Goal: Task Accomplishment & Management: Manage account settings

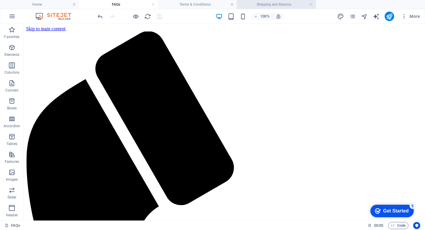
click at [286, 4] on h4 "Shipping and Returns" at bounding box center [276, 4] width 79 height 7
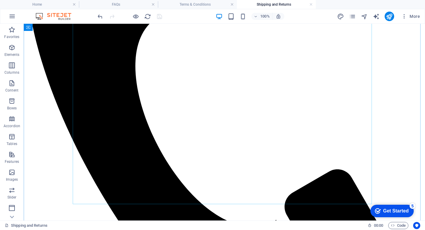
scroll to position [208, 0]
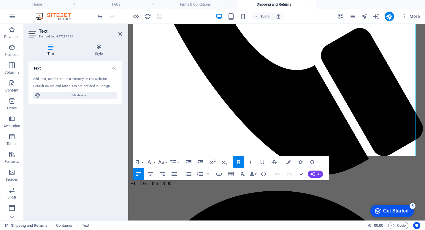
scroll to position [304, 0]
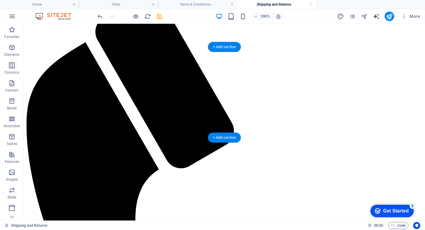
scroll to position [0, 0]
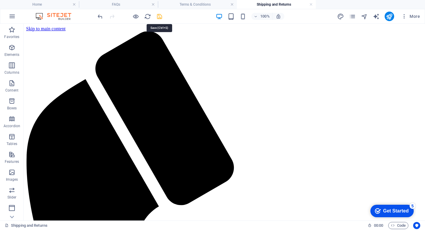
click at [159, 14] on icon "save" at bounding box center [159, 16] width 7 height 7
click at [121, 5] on h4 "FAQs" at bounding box center [118, 4] width 79 height 7
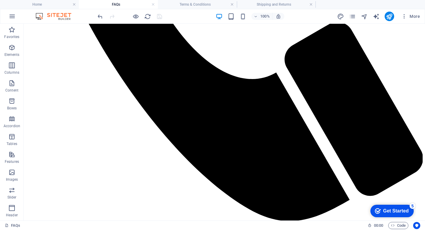
scroll to position [304, 0]
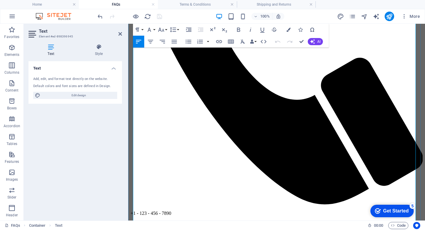
scroll to position [274, 0]
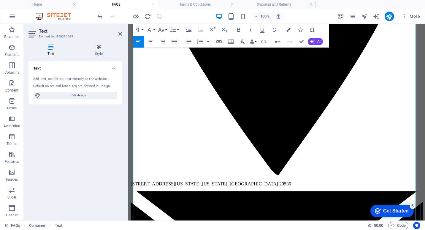
scroll to position [749, 0]
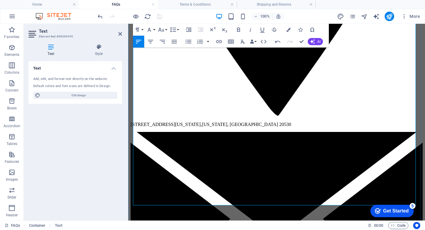
drag, startPoint x: 340, startPoint y: 196, endPoint x: 133, endPoint y: 196, distance: 206.3
click at [288, 30] on icon "button" at bounding box center [288, 30] width 4 height 4
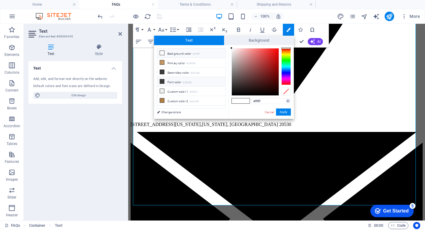
click at [163, 81] on icon at bounding box center [162, 81] width 4 height 4
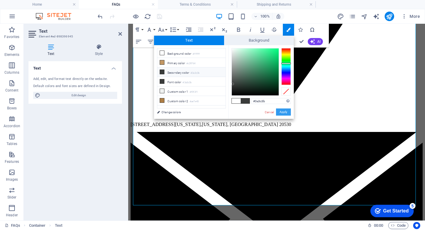
click at [285, 113] on button "Apply" at bounding box center [283, 111] width 15 height 7
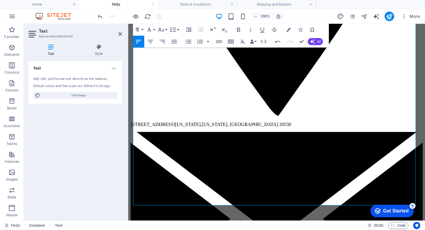
click at [289, 29] on icon "button" at bounding box center [288, 30] width 4 height 4
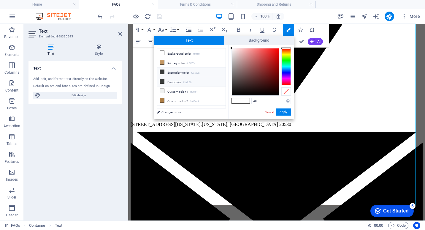
click at [162, 81] on icon at bounding box center [162, 81] width 4 height 4
type input "#3a3c3b"
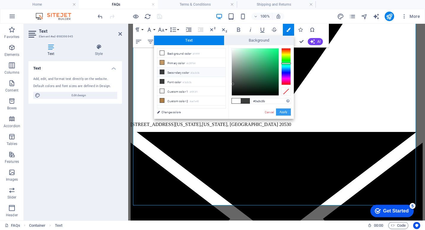
drag, startPoint x: 285, startPoint y: 111, endPoint x: 145, endPoint y: 101, distance: 139.8
click at [285, 111] on button "Apply" at bounding box center [283, 111] width 15 height 7
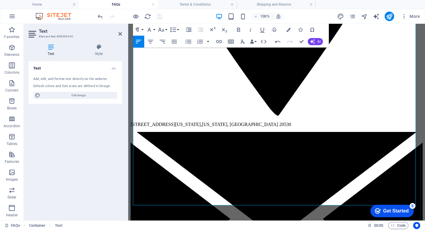
drag, startPoint x: 202, startPoint y: 200, endPoint x: 217, endPoint y: 207, distance: 16.9
click at [287, 29] on icon "button" at bounding box center [288, 30] width 4 height 4
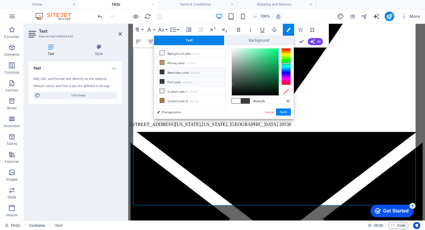
click at [163, 81] on icon at bounding box center [162, 81] width 4 height 4
drag, startPoint x: 285, startPoint y: 109, endPoint x: 109, endPoint y: 161, distance: 183.2
click at [285, 109] on button "Apply" at bounding box center [283, 111] width 15 height 7
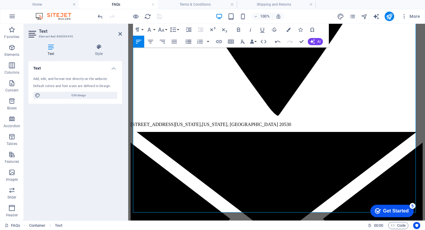
click at [191, 41] on icon "button" at bounding box center [189, 42] width 6 height 4
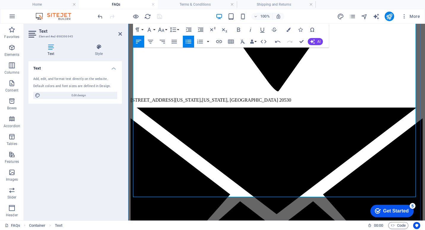
scroll to position [779, 0]
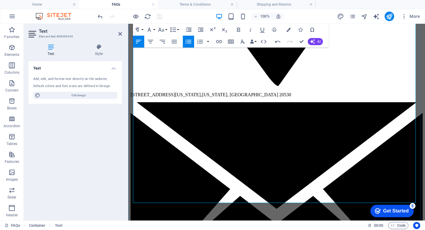
drag, startPoint x: 263, startPoint y: 194, endPoint x: 301, endPoint y: 193, distance: 38.0
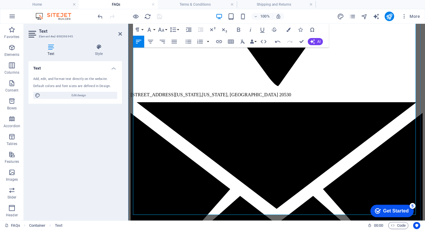
drag, startPoint x: 267, startPoint y: 163, endPoint x: 134, endPoint y: 165, distance: 133.9
click at [237, 29] on icon "button" at bounding box center [238, 30] width 3 height 4
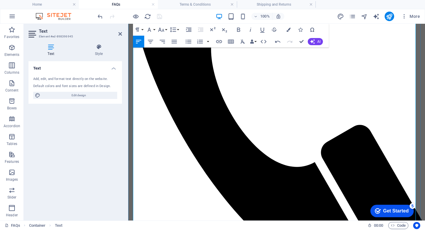
scroll to position [126, 0]
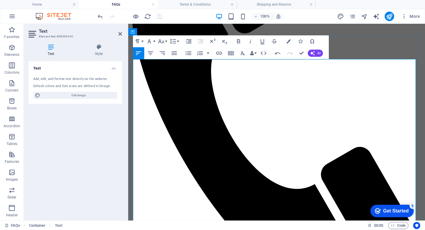
drag, startPoint x: 180, startPoint y: 163, endPoint x: 177, endPoint y: 163, distance: 3.3
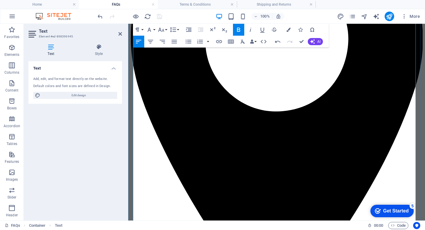
scroll to position [601, 0]
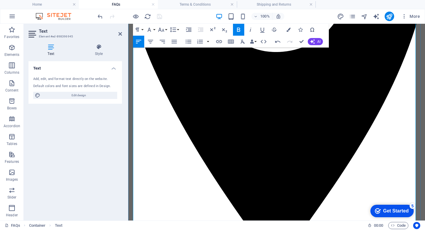
drag, startPoint x: 180, startPoint y: 106, endPoint x: 176, endPoint y: 107, distance: 4.2
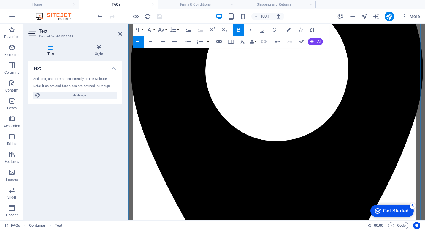
scroll to position [452, 0]
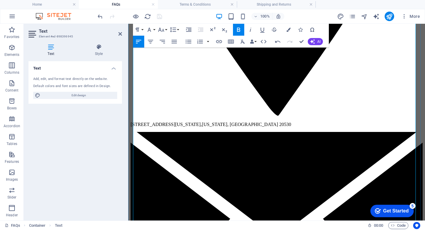
scroll to position [808, 0]
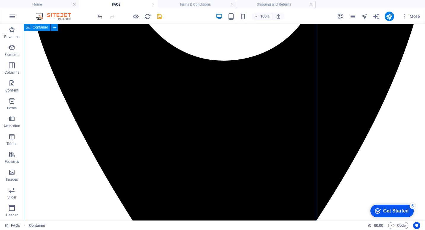
scroll to position [794, 0]
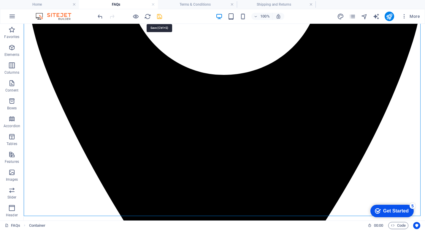
click at [161, 16] on icon "save" at bounding box center [159, 16] width 7 height 7
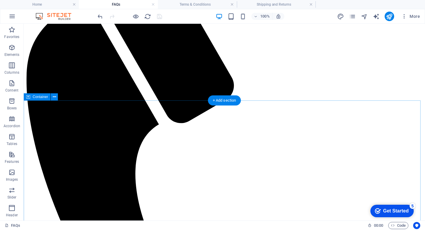
scroll to position [0, 0]
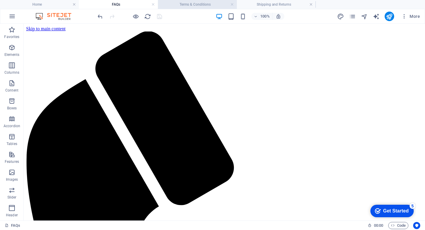
click at [186, 3] on h4 "Terms & Conditions" at bounding box center [197, 4] width 79 height 7
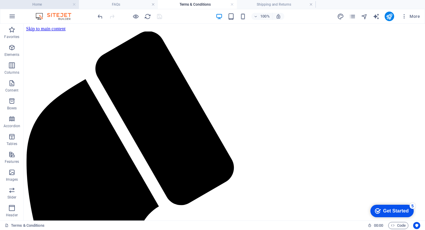
click at [46, 4] on h4 "Home" at bounding box center [39, 4] width 79 height 7
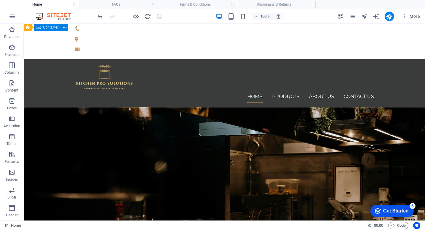
scroll to position [594, 0]
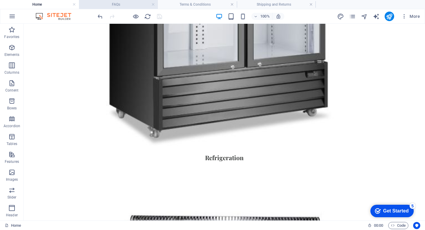
click at [107, 3] on h4 "FAQs" at bounding box center [118, 4] width 79 height 7
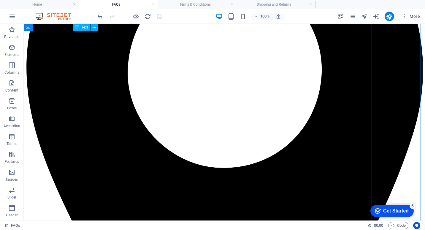
scroll to position [772, 0]
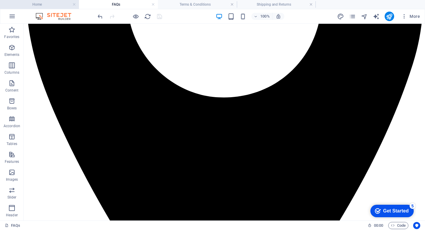
click at [55, 3] on h4 "Home" at bounding box center [39, 4] width 79 height 7
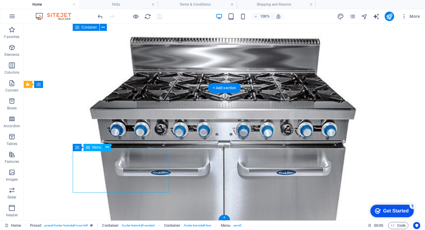
select select
select select "1"
select select
select select "2"
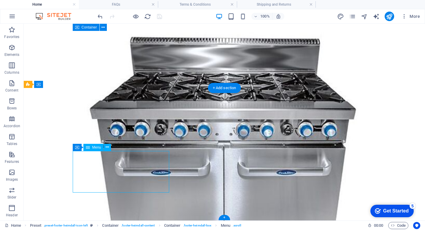
select select
select select "3"
select select
select select "7"
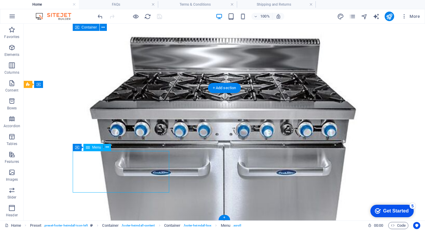
select select
select select "6"
select select
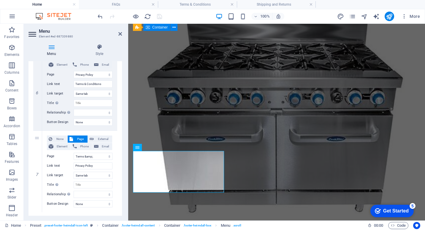
scroll to position [490, 0]
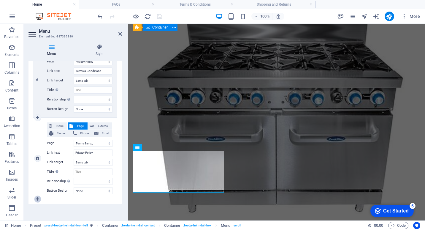
click at [37, 198] on icon at bounding box center [37, 199] width 3 height 4
select select
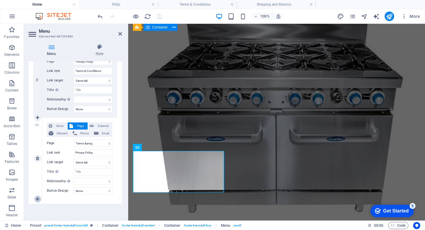
select select
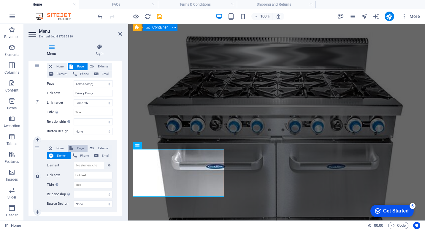
scroll to position [784, 0]
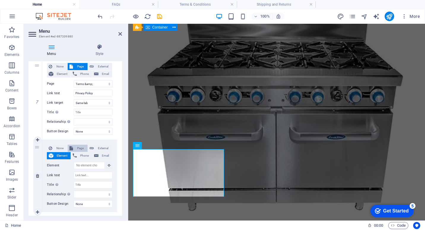
click at [78, 146] on span "Page" at bounding box center [80, 148] width 11 height 7
select select
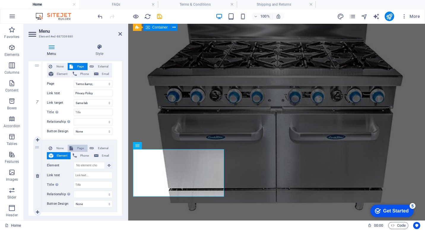
select select
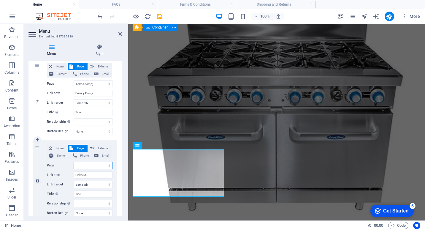
click at [84, 165] on select "Home Products About Us Contact Us Shipping and Returns FAQs Terms &amp; Conditi…" at bounding box center [93, 165] width 39 height 7
select select "5"
click at [74, 162] on select "Home Products About Us Contact Us Shipping and Returns FAQs Terms &amp; Conditi…" at bounding box center [93, 165] width 39 height 7
select select
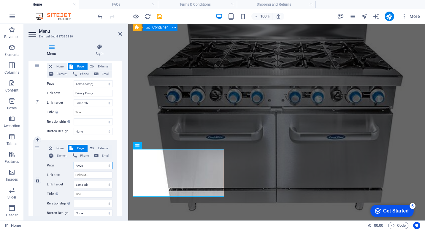
select select
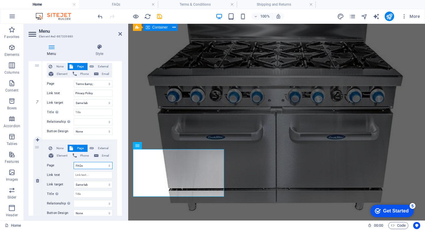
select select
click at [85, 175] on input "Link text" at bounding box center [93, 174] width 39 height 7
type input "FAQ"
select select
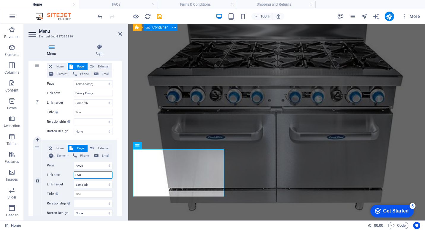
select select
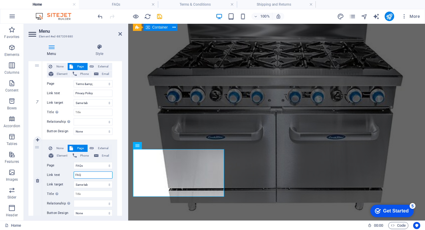
select select
type input "FAQs"
select select
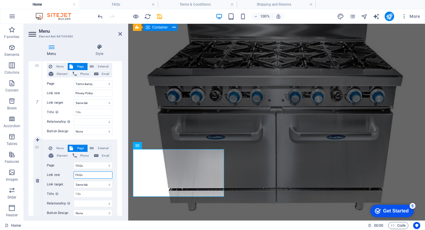
select select
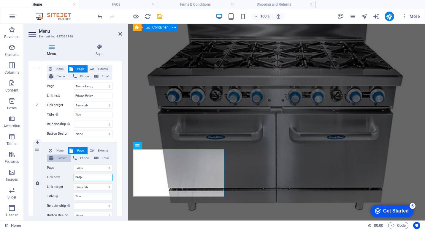
scroll to position [542, 0]
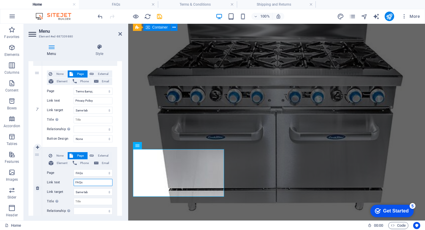
type input "FAQs"
drag, startPoint x: 38, startPoint y: 153, endPoint x: 39, endPoint y: 69, distance: 84.6
select select
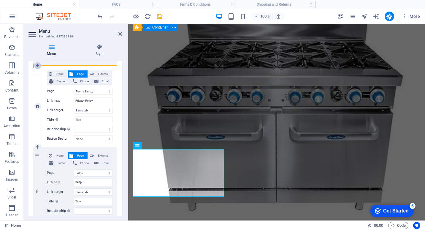
select select
select select "5"
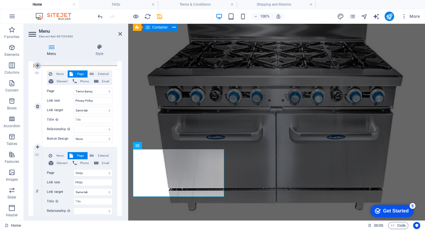
type input "FAQs"
select select
select select "6"
type input "Privacy Policy"
select select
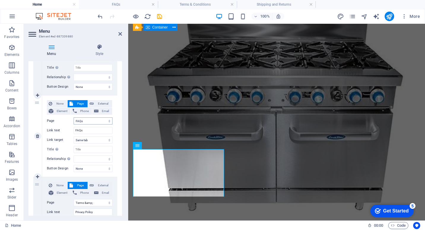
scroll to position [453, 0]
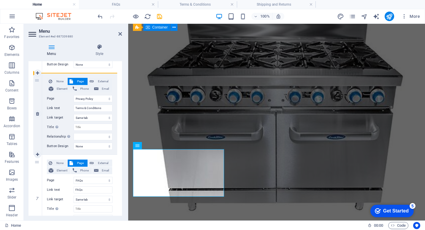
drag, startPoint x: 36, startPoint y: 161, endPoint x: 41, endPoint y: 76, distance: 85.3
select select
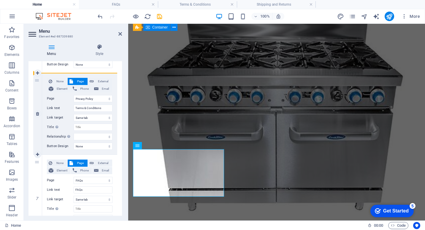
select select
select select "5"
type input "FAQs"
select select
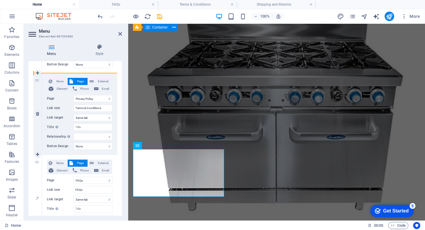
select select "7"
type input "Terms & Conditions"
select select
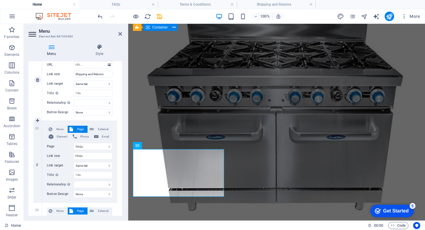
scroll to position [393, 0]
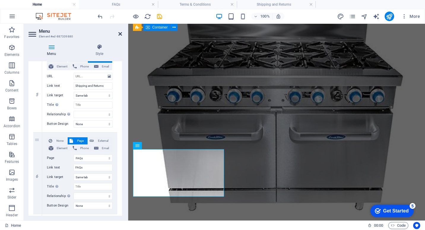
click at [120, 33] on icon at bounding box center [120, 33] width 4 height 5
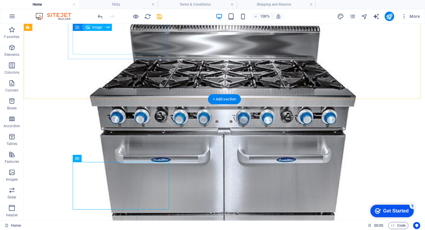
scroll to position [761, 0]
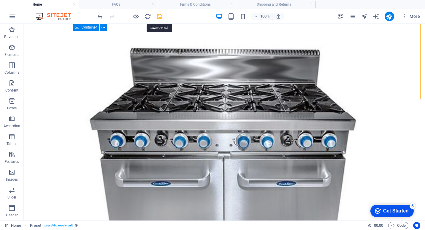
click at [159, 17] on icon "save" at bounding box center [159, 16] width 7 height 7
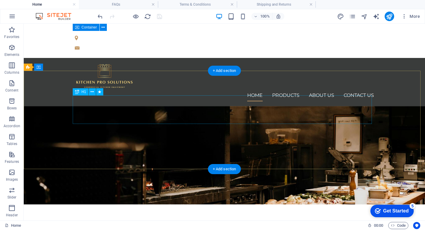
scroll to position [0, 0]
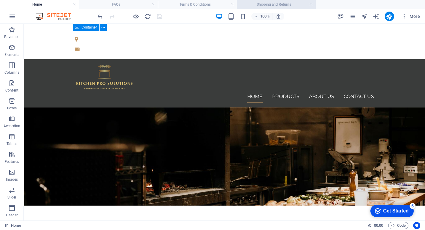
click at [284, 3] on h4 "Shipping and Returns" at bounding box center [276, 4] width 79 height 7
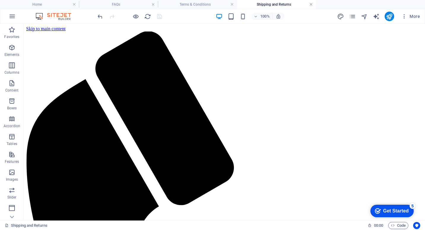
click at [310, 3] on link at bounding box center [311, 5] width 4 height 6
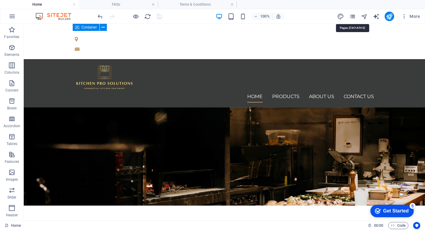
click at [352, 15] on icon "pages" at bounding box center [352, 16] width 7 height 7
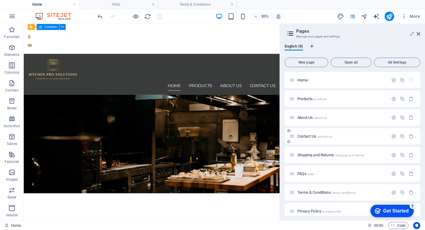
click at [307, 137] on span "Contact Us /contact-us" at bounding box center [314, 136] width 35 height 4
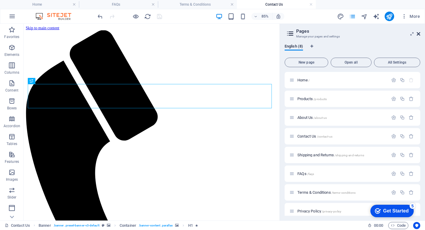
click at [418, 34] on icon at bounding box center [419, 33] width 4 height 5
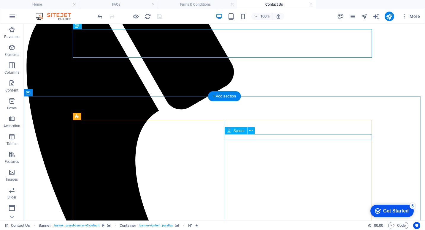
scroll to position [119, 0]
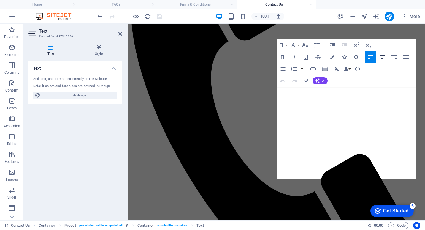
click at [383, 57] on icon "button" at bounding box center [382, 57] width 5 height 4
drag, startPoint x: 278, startPoint y: 139, endPoint x: 419, endPoint y: 199, distance: 152.7
click at [380, 57] on icon "button" at bounding box center [382, 57] width 5 height 4
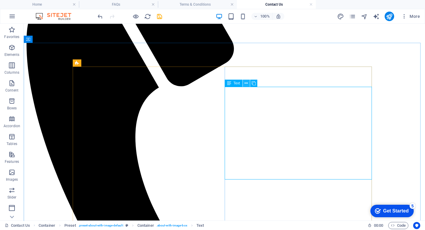
click at [247, 84] on icon at bounding box center [246, 83] width 3 height 6
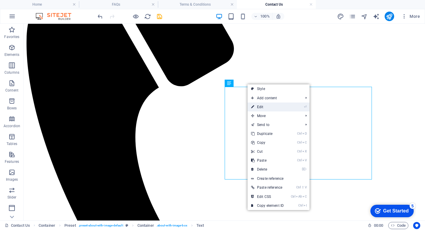
click at [261, 106] on link "⏎ Edit" at bounding box center [268, 106] width 40 height 9
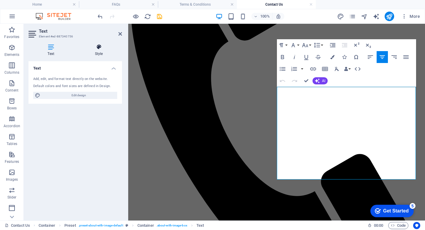
click at [103, 48] on icon at bounding box center [99, 47] width 46 height 6
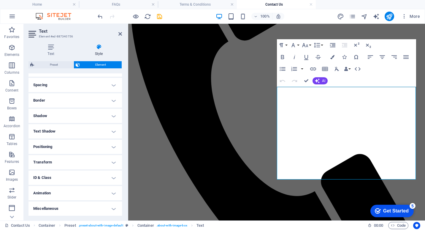
scroll to position [0, 0]
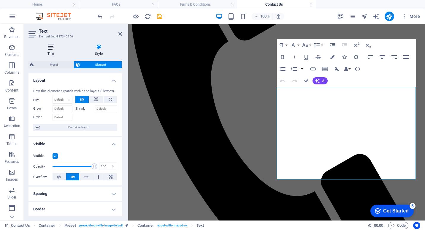
click at [52, 50] on h4 "Text" at bounding box center [51, 50] width 47 height 12
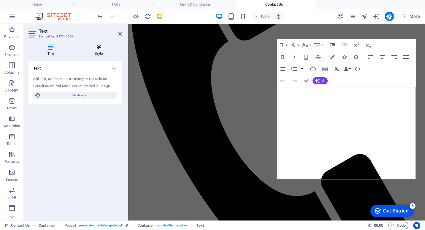
click at [99, 50] on icon at bounding box center [99, 47] width 46 height 6
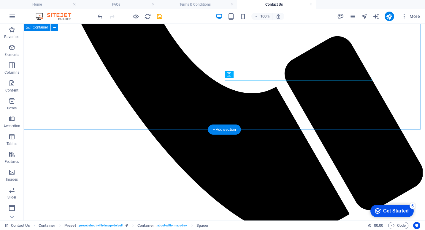
scroll to position [356, 0]
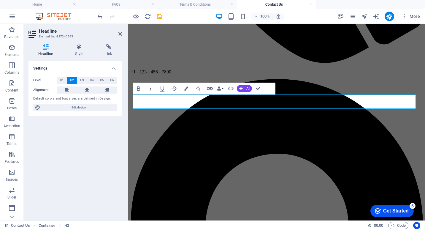
drag, startPoint x: 355, startPoint y: 102, endPoint x: 65, endPoint y: 106, distance: 290.0
click at [186, 87] on icon "button" at bounding box center [186, 88] width 4 height 4
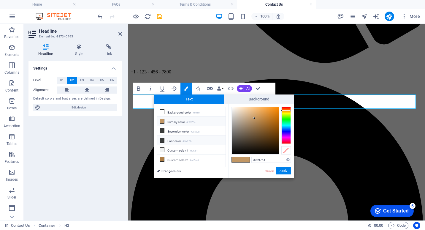
click at [165, 141] on li "Font color #3a3c3b" at bounding box center [191, 140] width 68 height 9
type input "#3a3c3b"
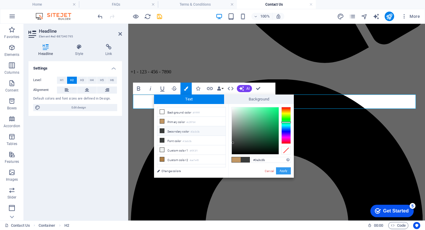
click at [286, 170] on button "Apply" at bounding box center [283, 170] width 15 height 7
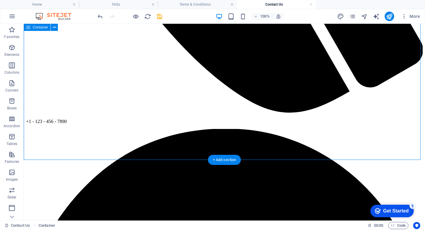
scroll to position [386, 0]
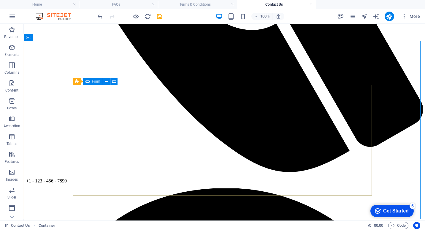
click at [87, 82] on icon at bounding box center [87, 81] width 4 height 7
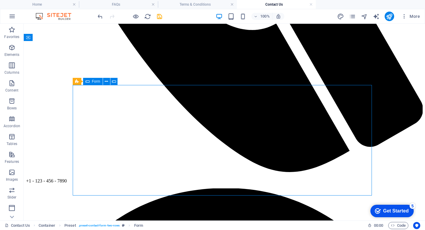
click at [93, 82] on span "Form" at bounding box center [96, 82] width 8 height 4
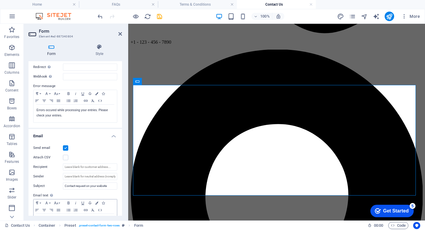
scroll to position [0, 0]
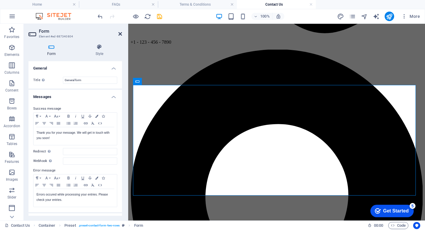
click at [121, 34] on icon at bounding box center [120, 33] width 4 height 5
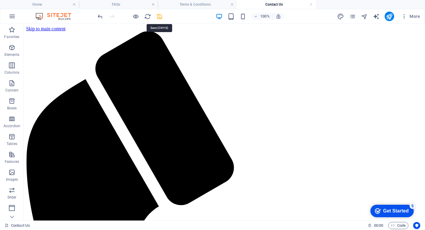
click at [161, 17] on icon "save" at bounding box center [159, 16] width 7 height 7
click at [354, 15] on icon "pages" at bounding box center [352, 16] width 7 height 7
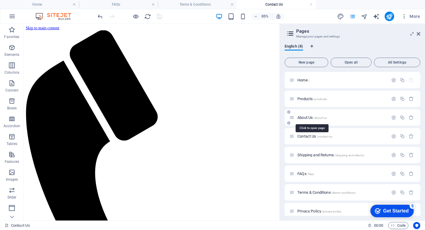
click at [309, 117] on span "About Us /about-us" at bounding box center [311, 117] width 29 height 4
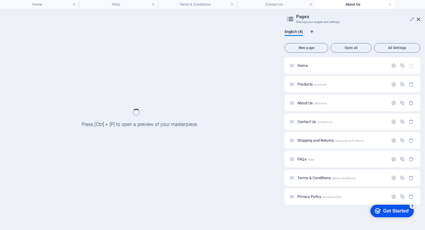
drag, startPoint x: 311, startPoint y: 5, endPoint x: 287, endPoint y: 6, distance: 24.0
click at [311, 5] on link at bounding box center [311, 5] width 4 height 6
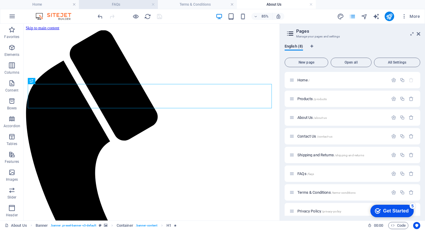
click at [142, 4] on h4 "FAQs" at bounding box center [118, 4] width 79 height 7
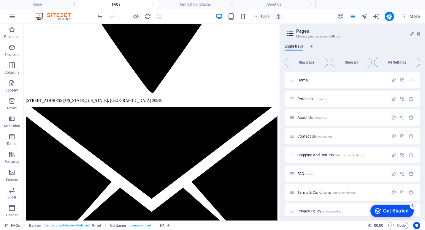
scroll to position [770, 0]
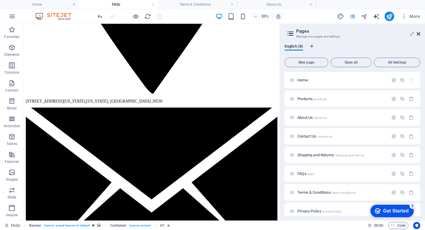
click at [418, 34] on icon at bounding box center [419, 33] width 4 height 5
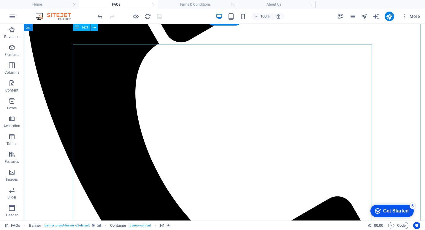
scroll to position [0, 0]
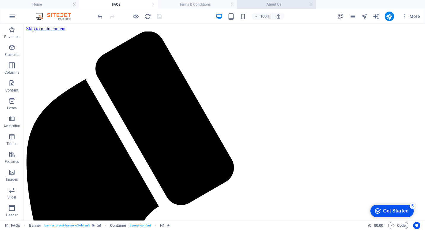
click at [264, 3] on h4 "About Us" at bounding box center [276, 4] width 79 height 7
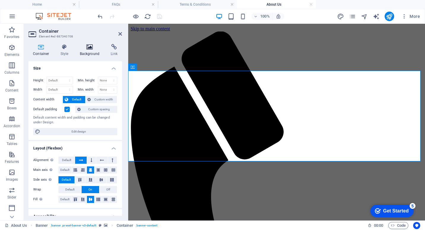
click at [91, 52] on h4 "Background" at bounding box center [90, 50] width 31 height 12
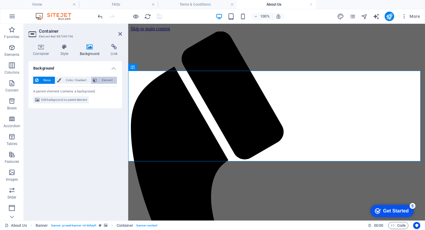
click at [100, 80] on span "Element" at bounding box center [107, 80] width 16 height 7
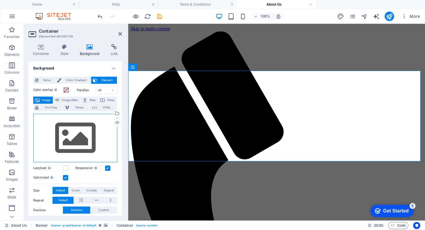
click at [96, 132] on div "Drag files here, click to choose files or select files from Files or our free s…" at bounding box center [75, 138] width 84 height 49
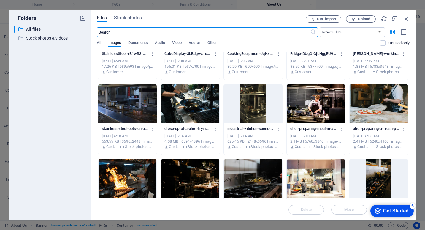
scroll to position [297, 0]
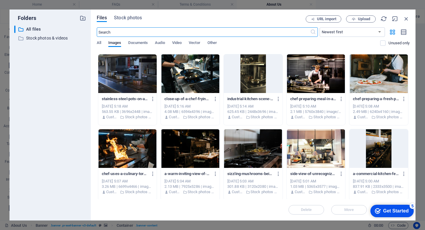
click at [188, 151] on div at bounding box center [190, 148] width 59 height 39
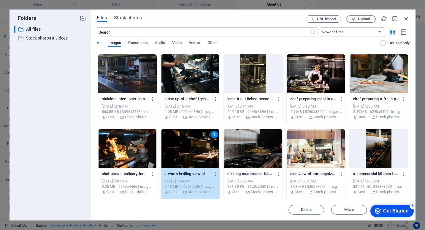
click at [188, 151] on div "1" at bounding box center [190, 148] width 59 height 39
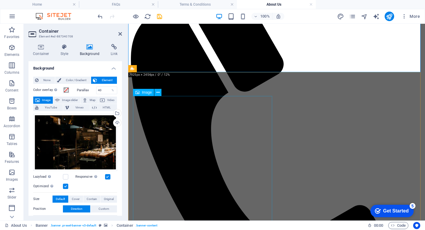
scroll to position [89, 0]
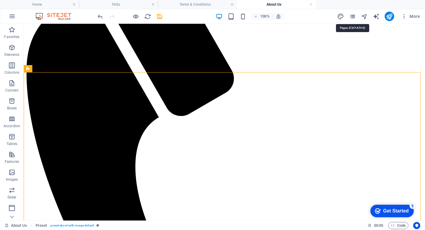
click at [355, 17] on icon "pages" at bounding box center [352, 16] width 7 height 7
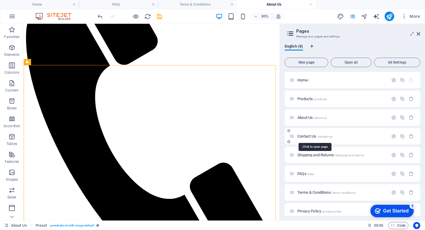
click at [311, 135] on span "Contact Us /contact-us" at bounding box center [314, 136] width 35 height 4
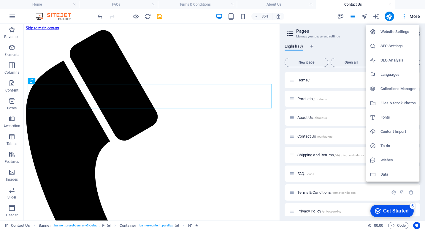
scroll to position [0, 0]
click at [326, 28] on div at bounding box center [212, 115] width 425 height 230
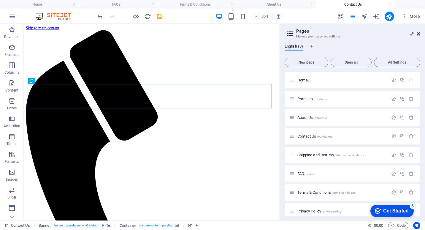
click at [418, 35] on icon at bounding box center [419, 33] width 4 height 5
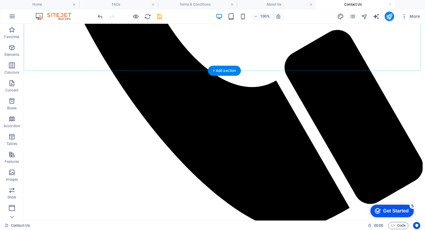
scroll to position [356, 0]
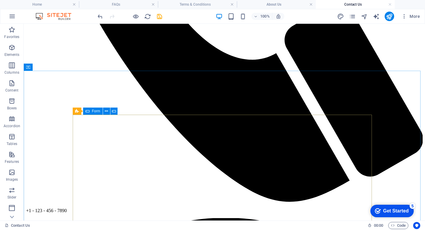
click at [90, 112] on div "Form" at bounding box center [93, 110] width 20 height 7
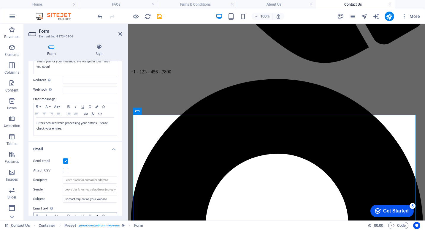
scroll to position [0, 0]
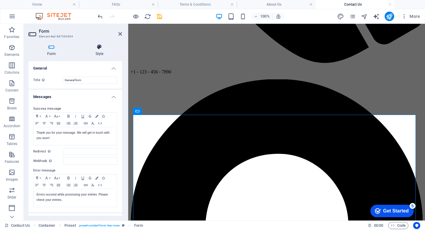
click at [102, 49] on icon at bounding box center [99, 47] width 45 height 6
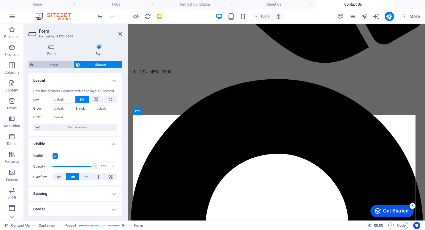
click at [58, 63] on span "Preset" at bounding box center [54, 64] width 36 height 7
select select "px"
select select "rem"
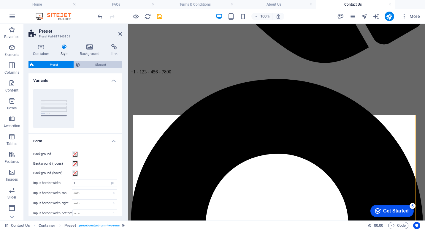
click at [98, 61] on span "Element" at bounding box center [101, 64] width 39 height 7
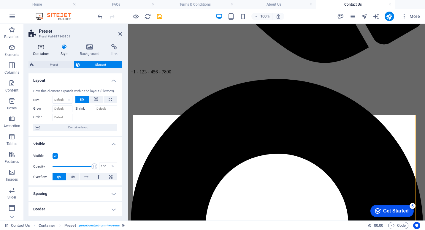
click at [44, 50] on icon at bounding box center [40, 47] width 25 height 6
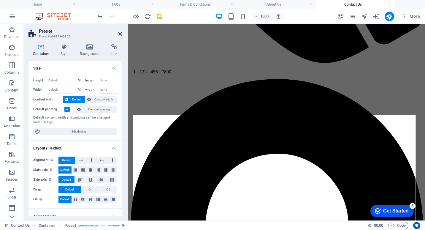
click at [120, 34] on icon at bounding box center [120, 33] width 4 height 5
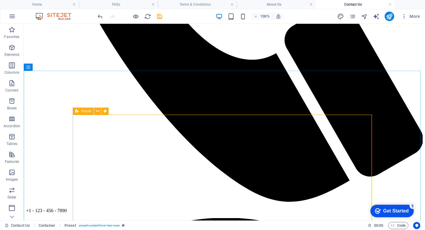
click at [79, 112] on div "Preset" at bounding box center [83, 110] width 21 height 7
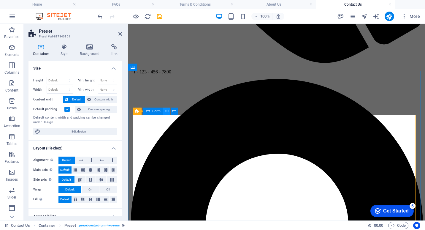
click at [166, 111] on icon at bounding box center [166, 111] width 3 height 6
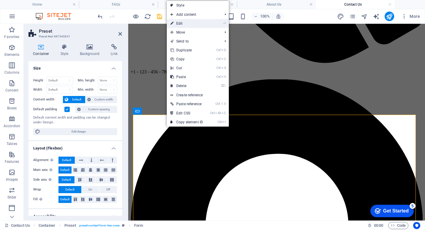
click at [192, 21] on link "⏎ Edit" at bounding box center [187, 23] width 40 height 9
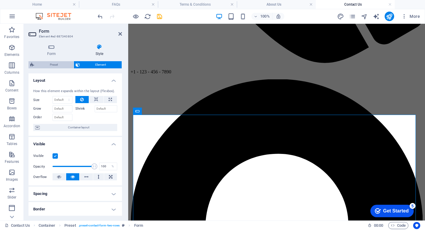
click at [59, 63] on span "Preset" at bounding box center [54, 64] width 36 height 7
select select "px"
select select "rem"
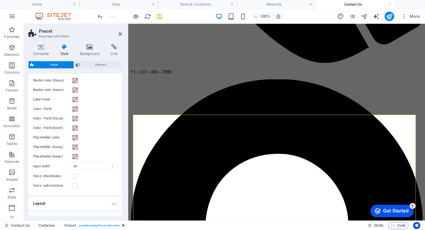
scroll to position [215, 0]
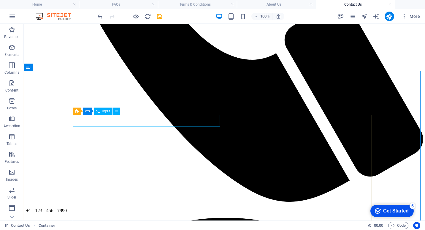
click at [104, 112] on span "Input" at bounding box center [106, 111] width 8 height 4
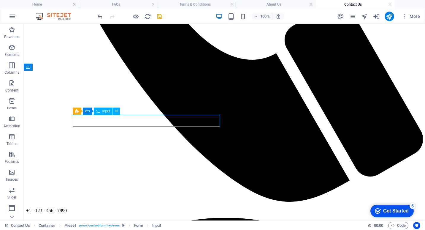
click at [104, 112] on span "Input" at bounding box center [106, 111] width 8 height 4
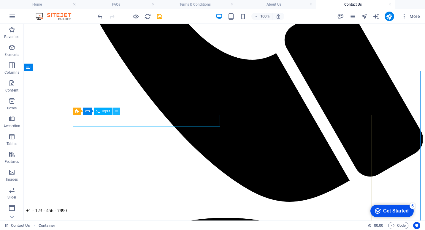
click at [117, 111] on icon at bounding box center [116, 111] width 3 height 6
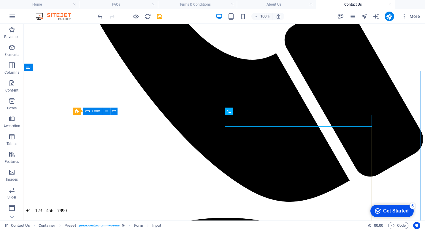
click at [90, 112] on div "Form" at bounding box center [93, 110] width 20 height 7
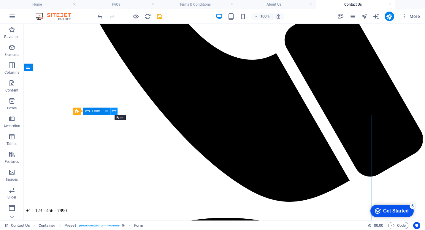
click at [112, 112] on icon at bounding box center [114, 111] width 4 height 6
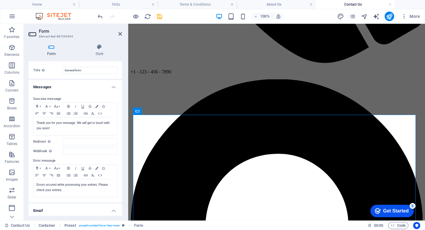
scroll to position [0, 0]
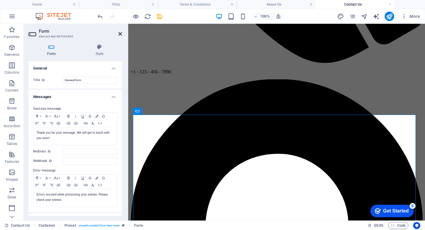
click at [119, 32] on icon at bounding box center [120, 33] width 4 height 5
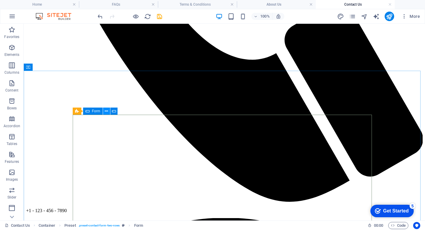
click at [105, 111] on icon at bounding box center [106, 111] width 3 height 6
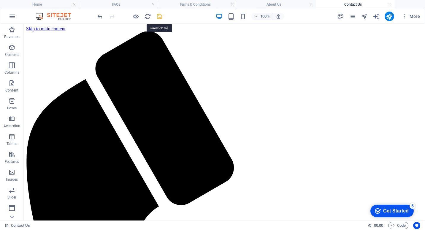
click at [159, 15] on icon "save" at bounding box center [159, 16] width 7 height 7
click at [391, 5] on link at bounding box center [390, 5] width 4 height 6
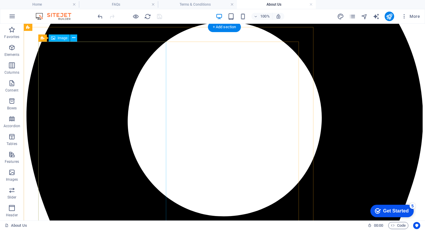
scroll to position [594, 0]
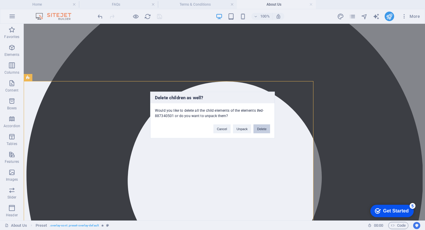
click at [264, 128] on button "Delete" at bounding box center [261, 128] width 17 height 9
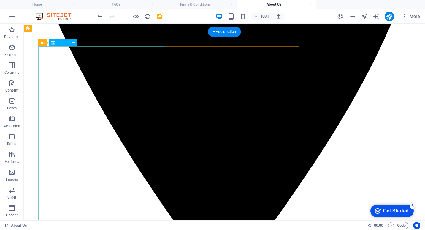
scroll to position [831, 0]
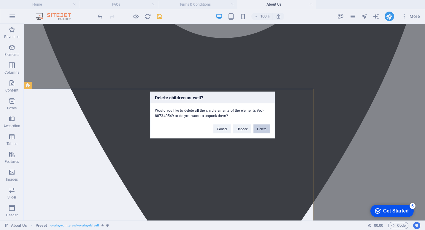
click at [262, 128] on button "Delete" at bounding box center [261, 128] width 17 height 9
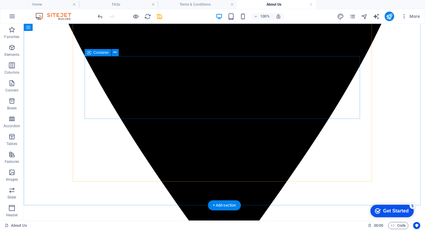
scroll to position [860, 0]
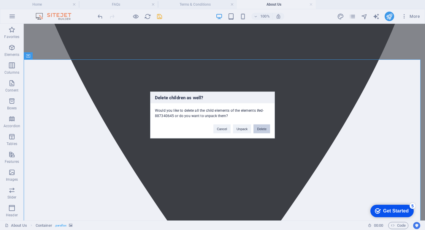
click at [266, 129] on button "Delete" at bounding box center [261, 128] width 17 height 9
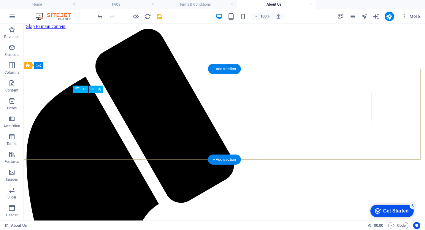
scroll to position [0, 0]
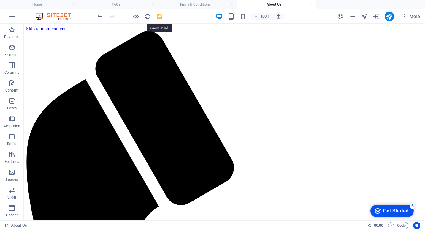
click at [158, 17] on icon "save" at bounding box center [159, 16] width 7 height 7
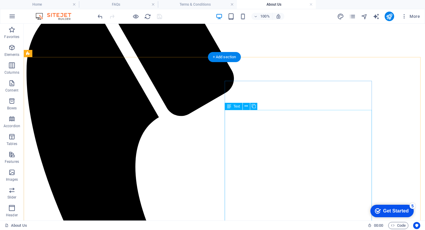
scroll to position [148, 0]
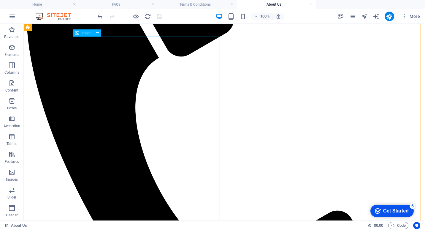
select select "%"
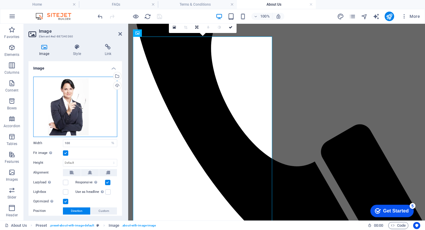
click at [72, 92] on div "Drag files here, click to choose files or select files from Files or our free s…" at bounding box center [75, 107] width 84 height 60
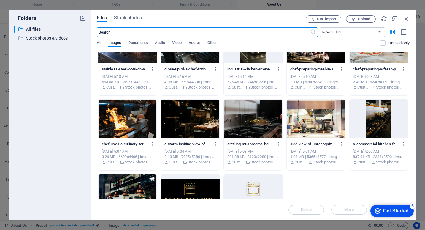
scroll to position [373, 0]
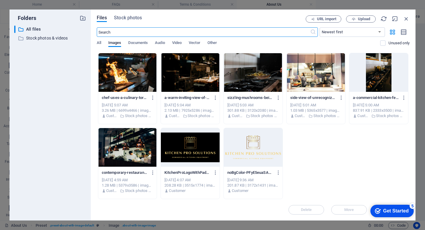
click at [138, 154] on div at bounding box center [127, 147] width 59 height 39
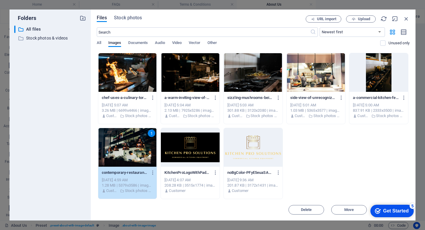
click at [138, 154] on div "1" at bounding box center [127, 147] width 59 height 39
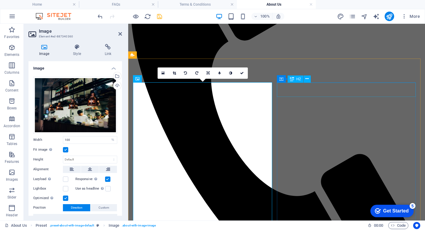
scroll to position [89, 0]
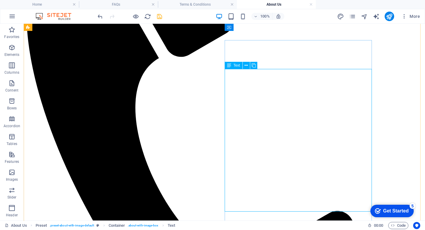
scroll to position [142, 0]
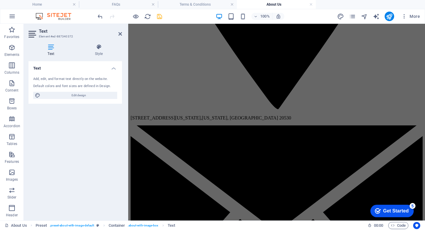
drag, startPoint x: 288, startPoint y: 75, endPoint x: 423, endPoint y: 50, distance: 137.9
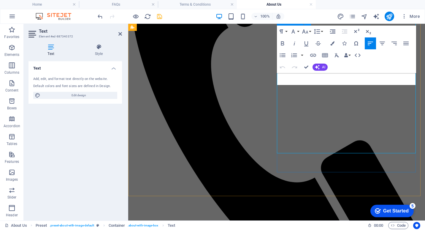
scroll to position [201, 0]
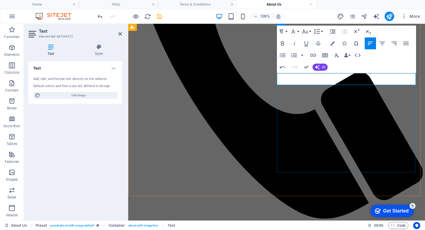
drag, startPoint x: 412, startPoint y: 79, endPoint x: 286, endPoint y: 79, distance: 126.1
drag, startPoint x: 280, startPoint y: 77, endPoint x: 416, endPoint y: 84, distance: 136.4
click at [333, 42] on icon "button" at bounding box center [332, 43] width 4 height 4
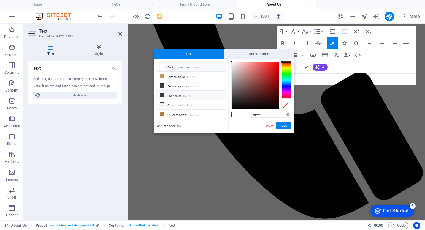
click at [163, 93] on icon at bounding box center [162, 95] width 4 height 4
type input "#3a3c3b"
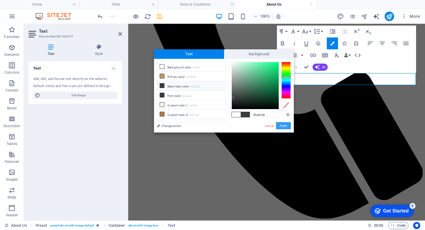
click at [286, 125] on button "Apply" at bounding box center [283, 125] width 15 height 7
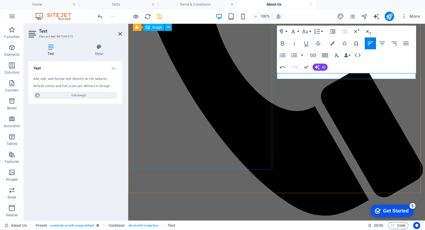
drag, startPoint x: 342, startPoint y: 77, endPoint x: 238, endPoint y: 80, distance: 103.9
click at [333, 41] on icon "button" at bounding box center [332, 43] width 4 height 4
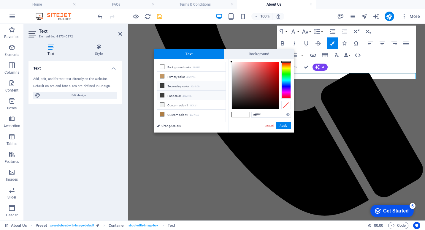
click at [163, 95] on icon at bounding box center [162, 95] width 4 height 4
type input "#3a3c3b"
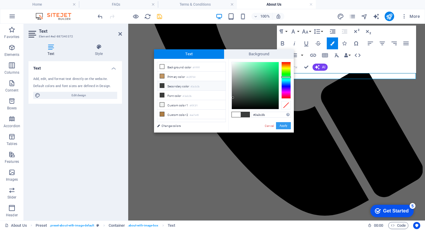
click at [285, 124] on button "Apply" at bounding box center [283, 125] width 15 height 7
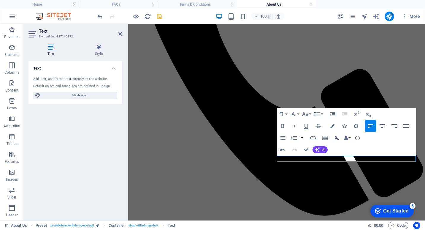
scroll to position [85, 0]
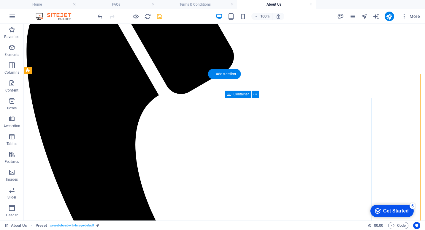
scroll to position [144, 0]
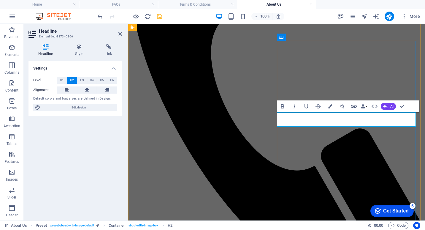
drag, startPoint x: 295, startPoint y: 118, endPoint x: 403, endPoint y: 120, distance: 108.3
drag, startPoint x: 391, startPoint y: 119, endPoint x: 214, endPoint y: 119, distance: 177.8
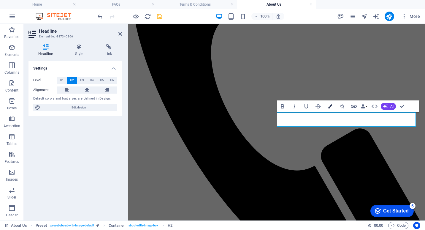
click at [329, 108] on icon "button" at bounding box center [330, 106] width 4 height 4
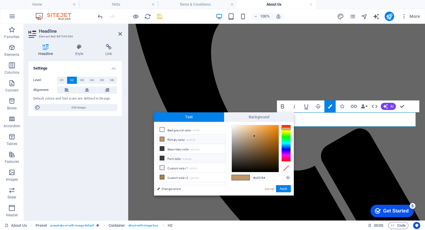
click at [164, 158] on icon at bounding box center [162, 158] width 4 height 4
type input "#3a3c3b"
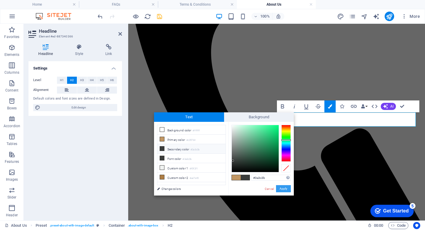
click at [285, 190] on button "Apply" at bounding box center [283, 188] width 15 height 7
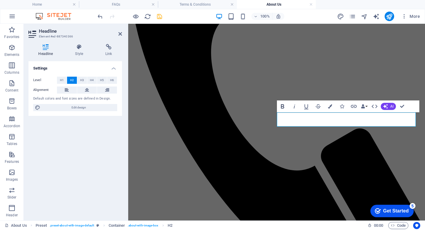
click at [283, 104] on icon "button" at bounding box center [282, 106] width 3 height 4
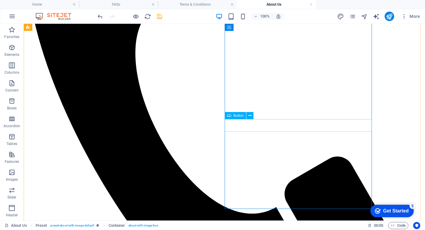
scroll to position [208, 0]
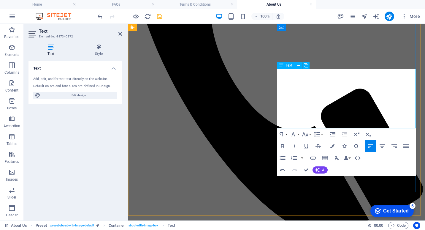
scroll to position [181, 0]
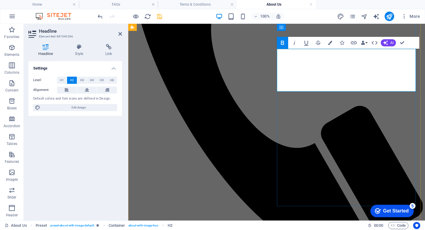
scroll to position [160, 0]
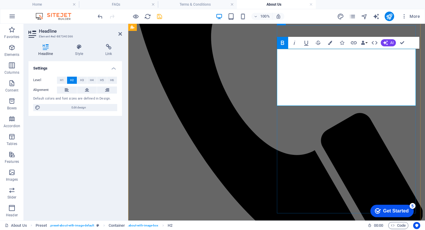
drag, startPoint x: 279, startPoint y: 54, endPoint x: 377, endPoint y: 104, distance: 110.3
click at [280, 45] on icon "button" at bounding box center [282, 42] width 7 height 7
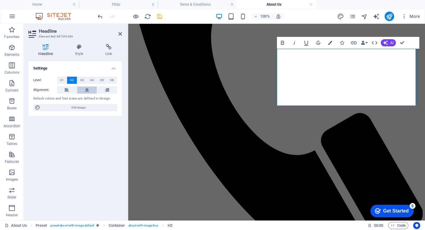
click at [85, 88] on icon at bounding box center [87, 89] width 4 height 7
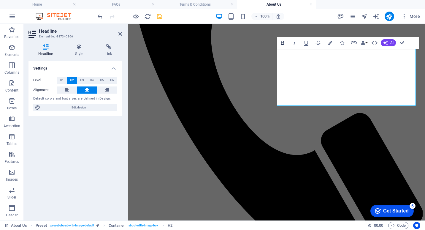
click at [283, 42] on icon "button" at bounding box center [282, 42] width 7 height 7
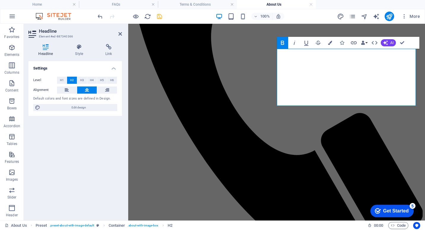
click at [285, 41] on icon "button" at bounding box center [282, 42] width 7 height 7
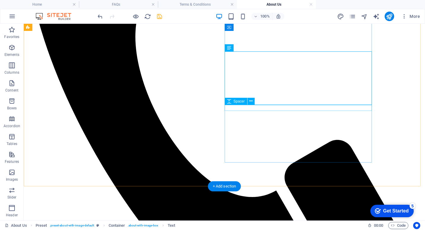
scroll to position [249, 0]
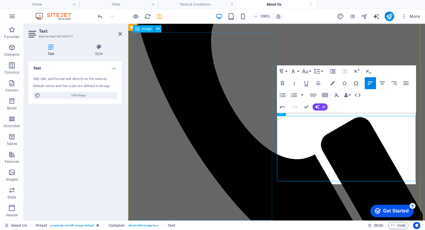
scroll to position [153, 0]
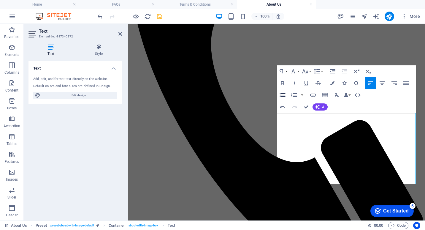
click at [282, 95] on icon "button" at bounding box center [283, 95] width 6 height 4
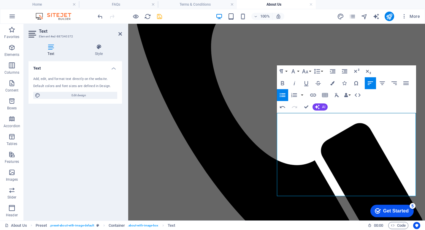
scroll to position [147, 0]
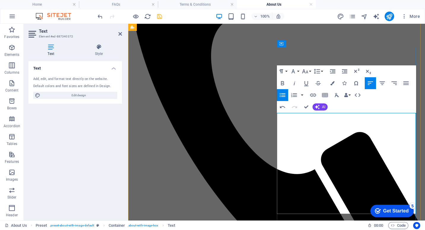
scroll to position [138, 0]
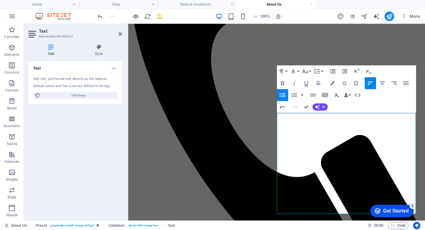
click at [283, 93] on icon "button" at bounding box center [282, 94] width 7 height 7
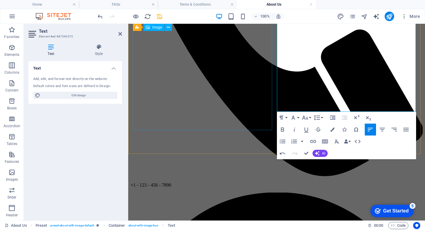
scroll to position [281, 0]
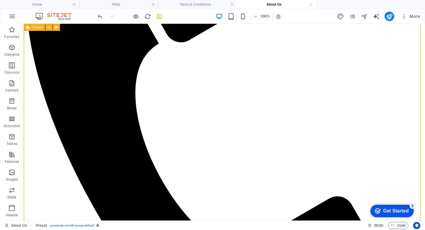
scroll to position [158, 0]
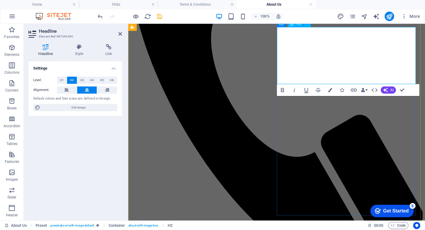
drag, startPoint x: 396, startPoint y: 32, endPoint x: 393, endPoint y: 73, distance: 41.4
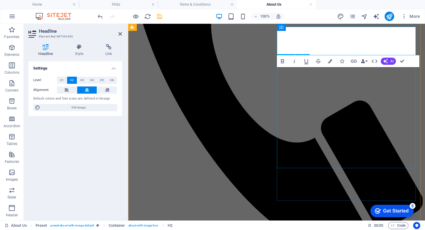
scroll to position [165, 0]
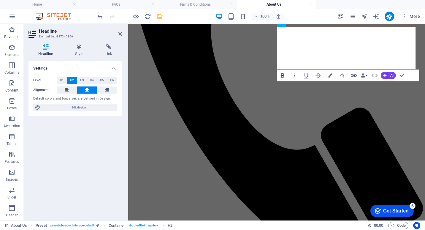
click at [282, 74] on icon "button" at bounding box center [282, 75] width 7 height 7
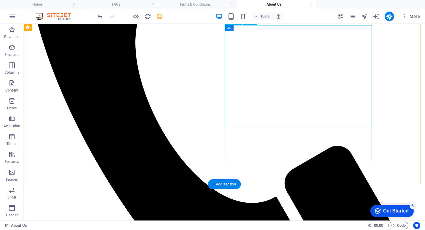
scroll to position [195, 0]
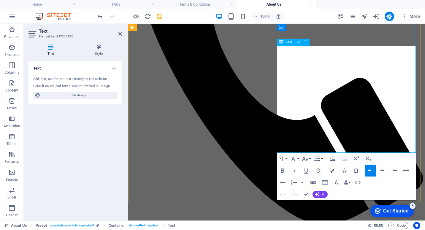
drag, startPoint x: 343, startPoint y: 96, endPoint x: 277, endPoint y: 94, distance: 65.9
drag, startPoint x: 389, startPoint y: 96, endPoint x: 388, endPoint y: 106, distance: 9.8
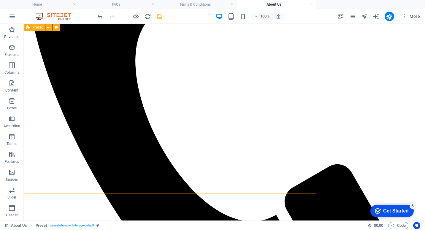
scroll to position [203, 0]
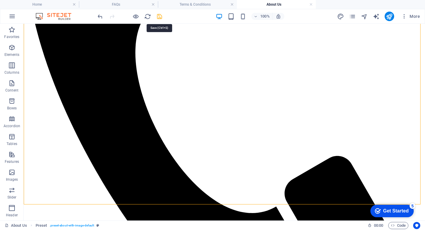
click at [161, 17] on icon "save" at bounding box center [159, 16] width 7 height 7
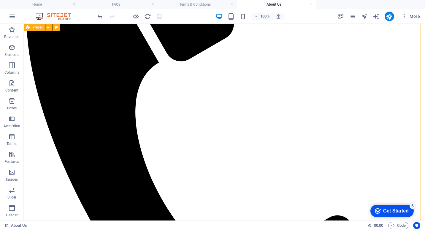
scroll to position [173, 0]
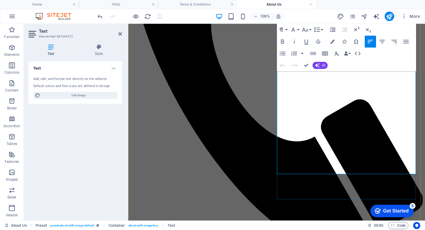
drag, startPoint x: 340, startPoint y: 168, endPoint x: 254, endPoint y: 170, distance: 86.4
click at [335, 41] on button "Colors" at bounding box center [332, 42] width 11 height 12
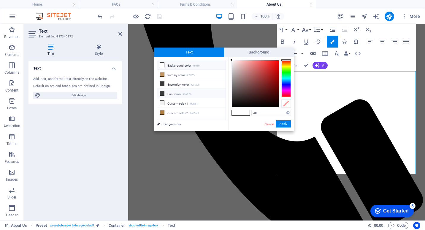
drag, startPoint x: 163, startPoint y: 93, endPoint x: 166, endPoint y: 93, distance: 3.0
click at [164, 93] on icon at bounding box center [162, 93] width 4 height 4
type input "#3a3c3b"
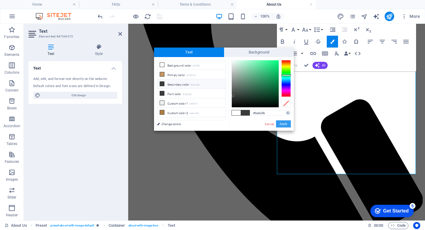
click at [283, 122] on button "Apply" at bounding box center [283, 123] width 15 height 7
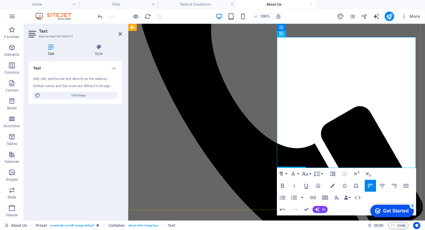
scroll to position [226, 0]
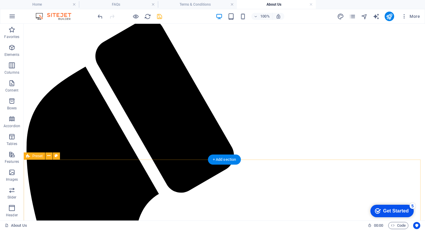
scroll to position [0, 0]
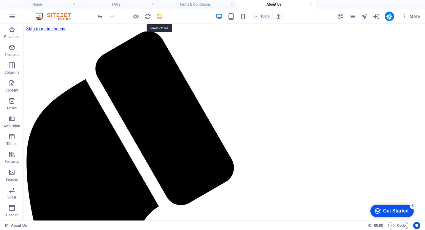
click at [159, 16] on icon "save" at bounding box center [159, 16] width 7 height 7
click at [193, 3] on h4 "Terms & Conditions" at bounding box center [197, 4] width 79 height 7
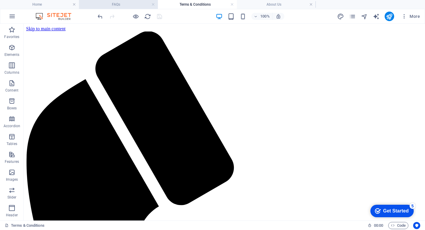
click at [119, 4] on h4 "FAQs" at bounding box center [118, 4] width 79 height 7
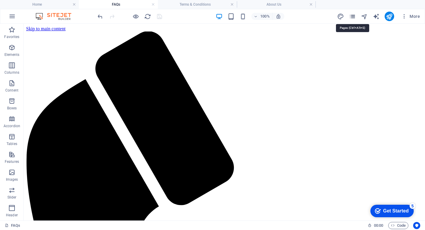
click at [354, 15] on icon "pages" at bounding box center [352, 16] width 7 height 7
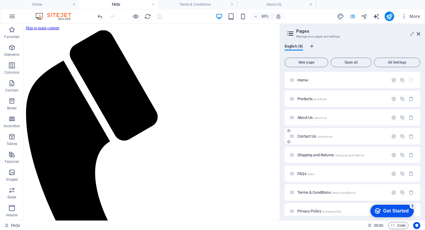
click at [312, 135] on span "Contact Us /contact-us" at bounding box center [314, 136] width 35 height 4
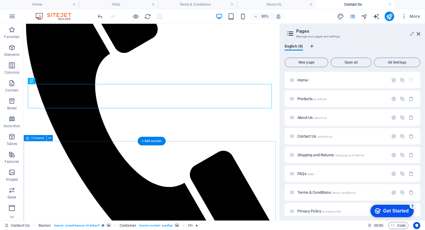
scroll to position [119, 0]
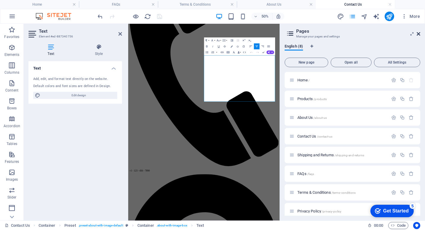
click at [418, 32] on icon at bounding box center [419, 33] width 4 height 5
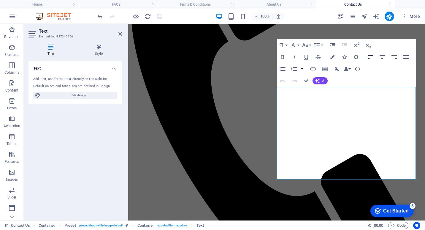
click at [369, 56] on icon "button" at bounding box center [370, 56] width 7 height 7
drag, startPoint x: 282, startPoint y: 140, endPoint x: 405, endPoint y: 182, distance: 130.2
click at [368, 55] on icon "button" at bounding box center [370, 57] width 5 height 4
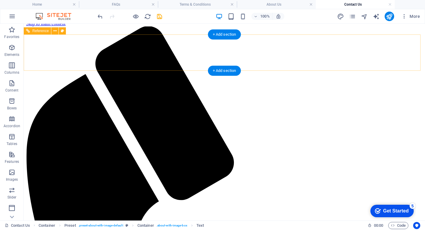
scroll to position [0, 0]
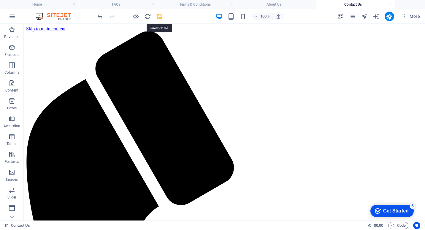
click at [161, 17] on icon "save" at bounding box center [159, 16] width 7 height 7
click at [390, 5] on link at bounding box center [390, 5] width 4 height 6
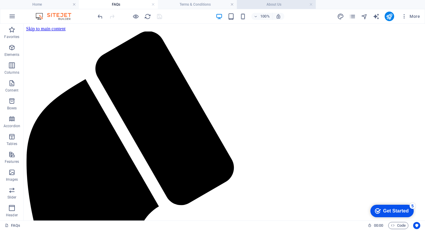
click at [280, 6] on h4 "About Us" at bounding box center [276, 4] width 79 height 7
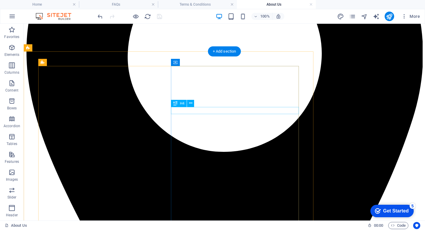
scroll to position [742, 0]
